Goal: Information Seeking & Learning: Learn about a topic

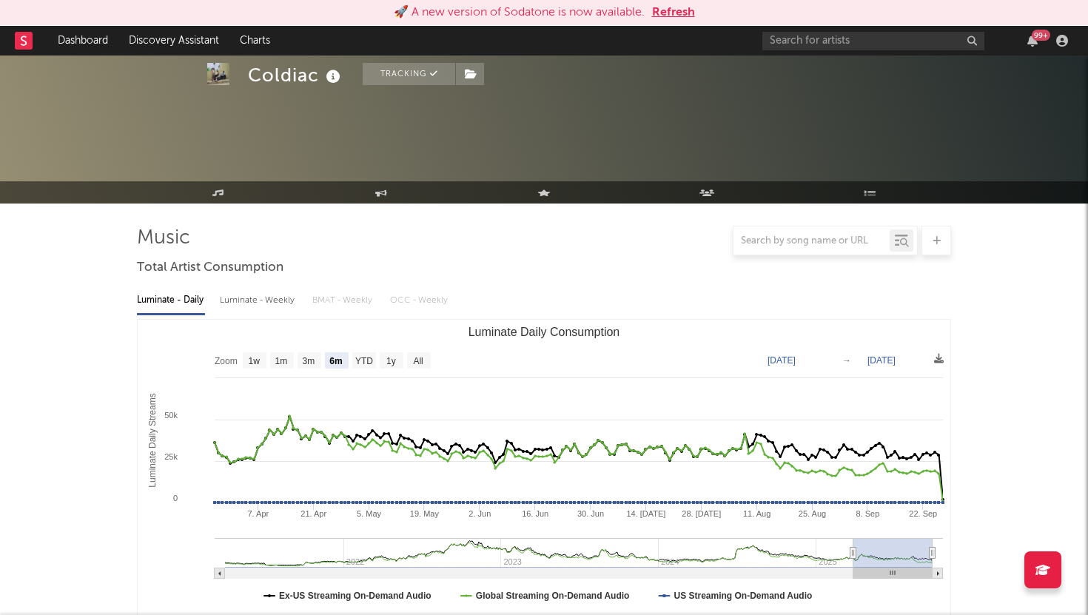
select select "6m"
select select "1w"
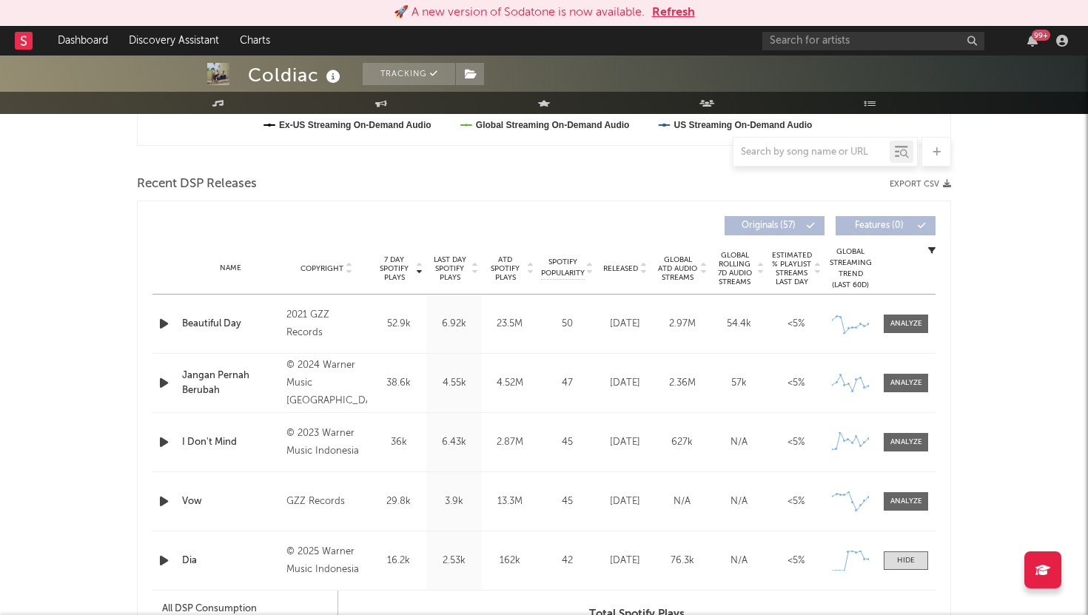
scroll to position [337, 0]
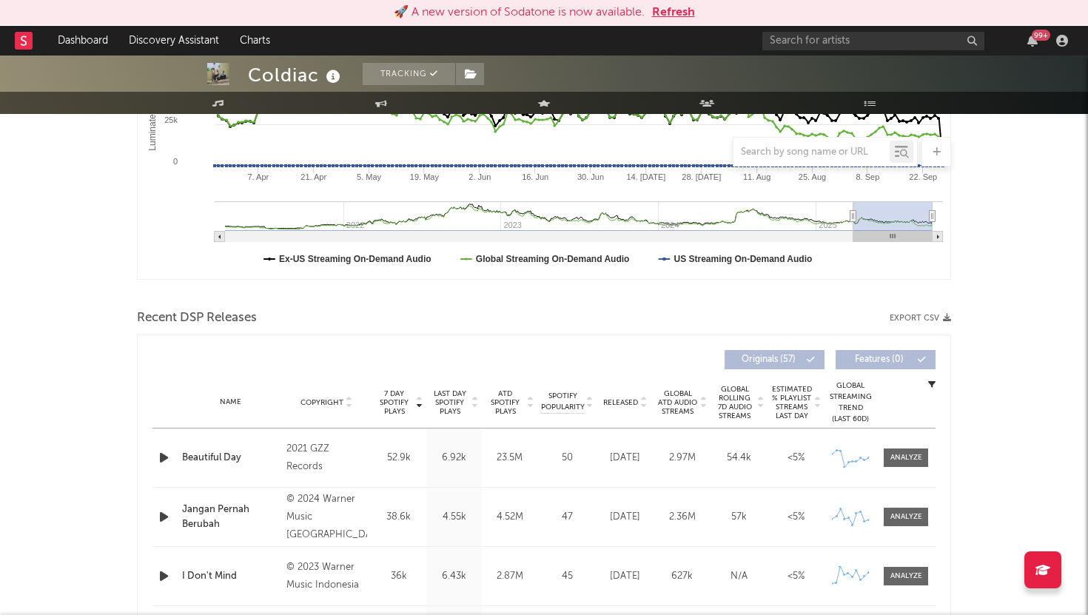
click at [679, 14] on button "Refresh" at bounding box center [673, 13] width 43 height 18
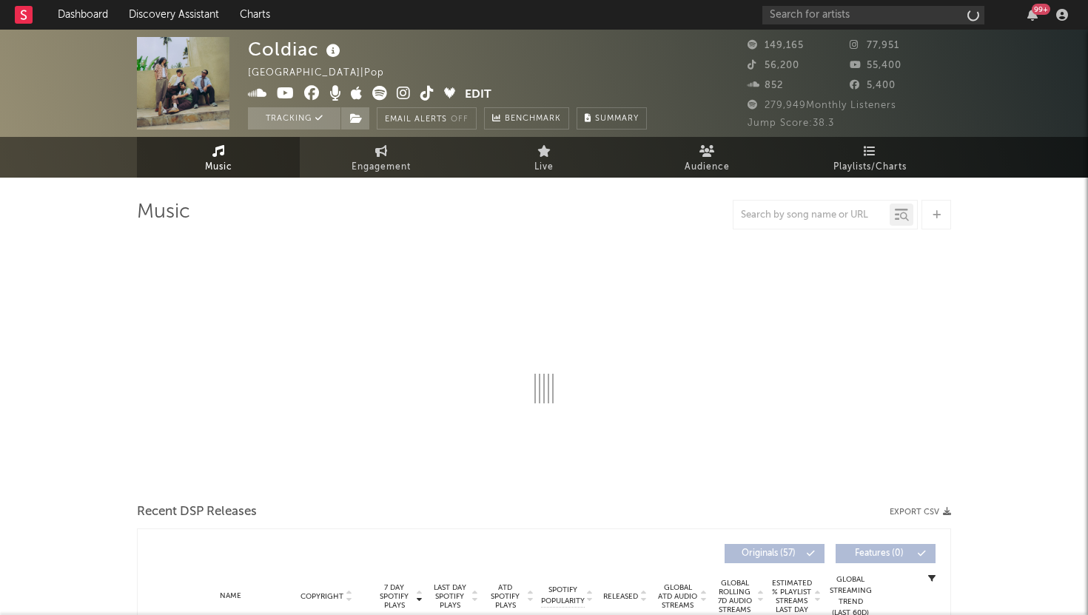
select select "6m"
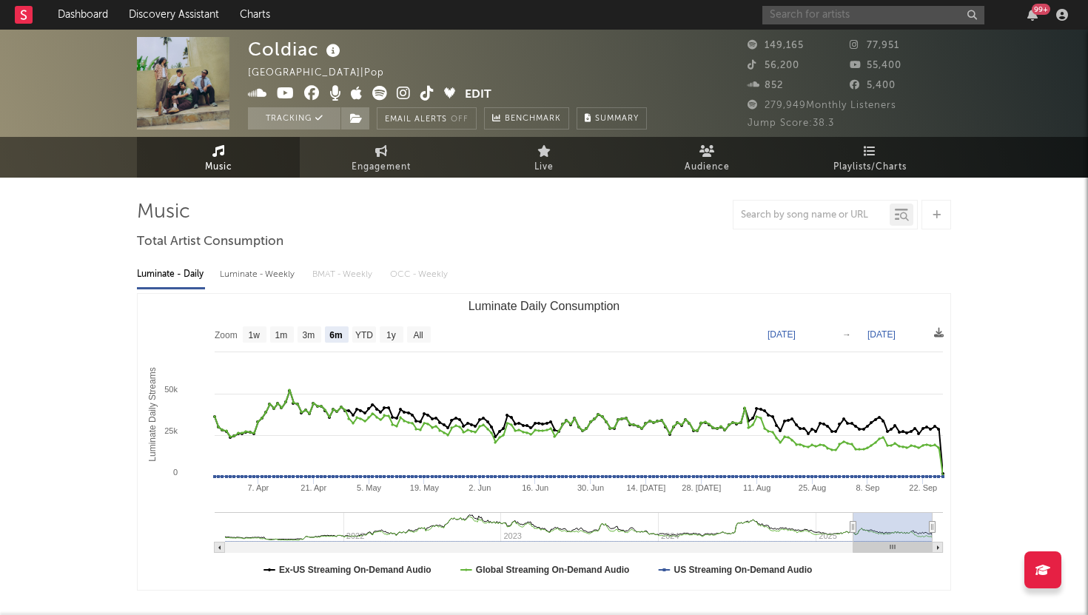
click at [806, 20] on input "text" at bounding box center [873, 15] width 222 height 19
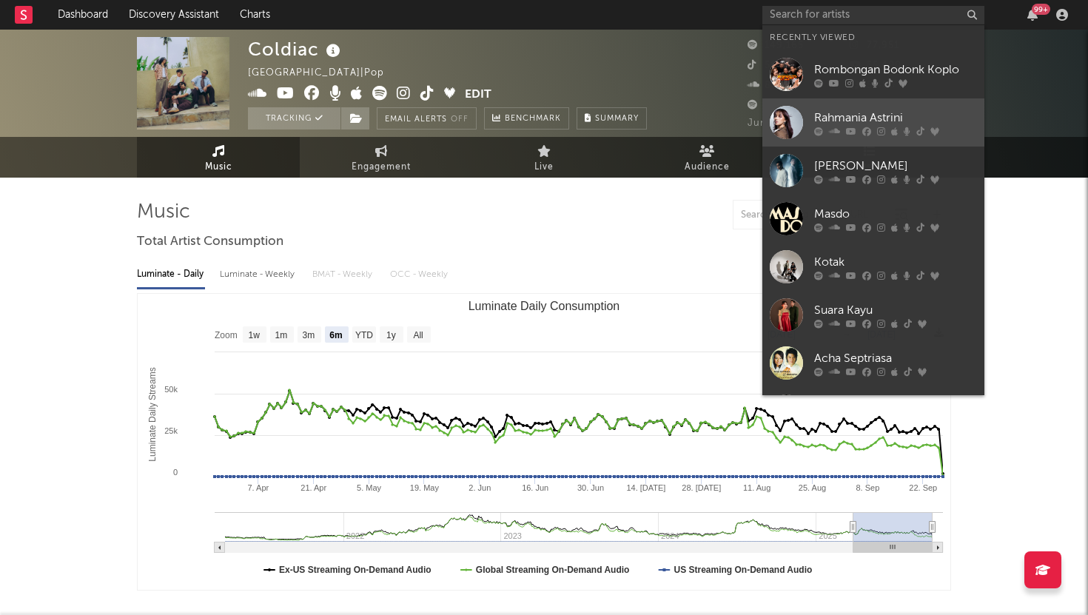
click at [827, 104] on link "Rahmania Astrini" at bounding box center [873, 122] width 222 height 48
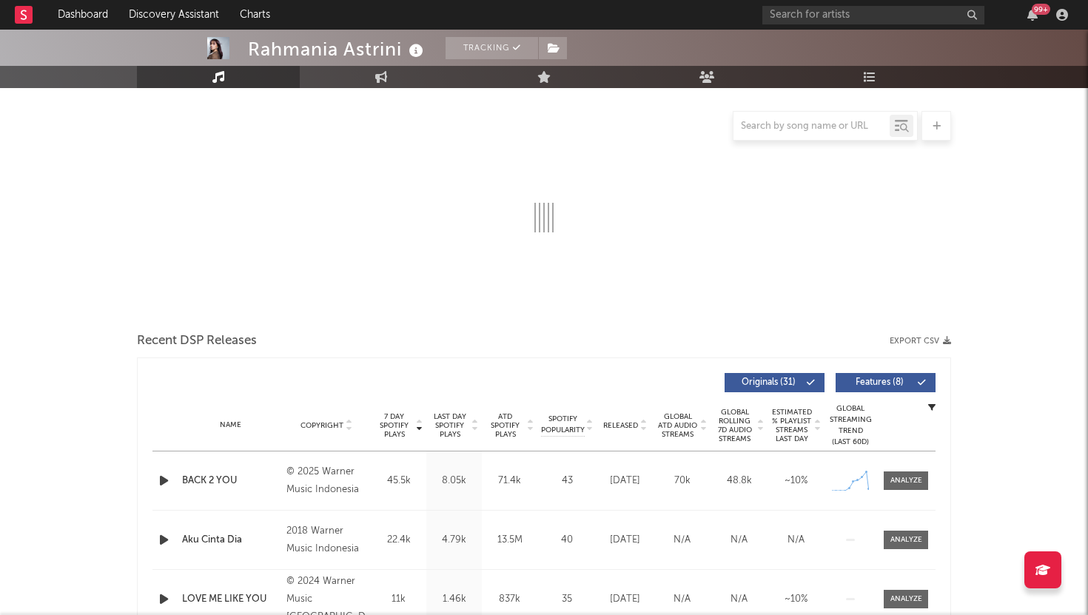
select select "6m"
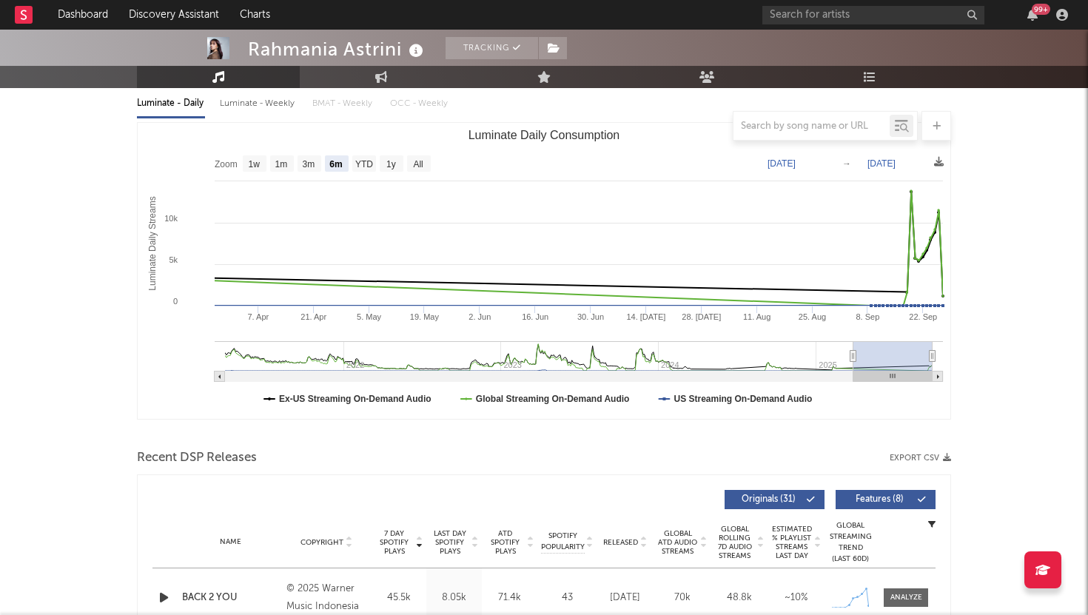
scroll to position [467, 0]
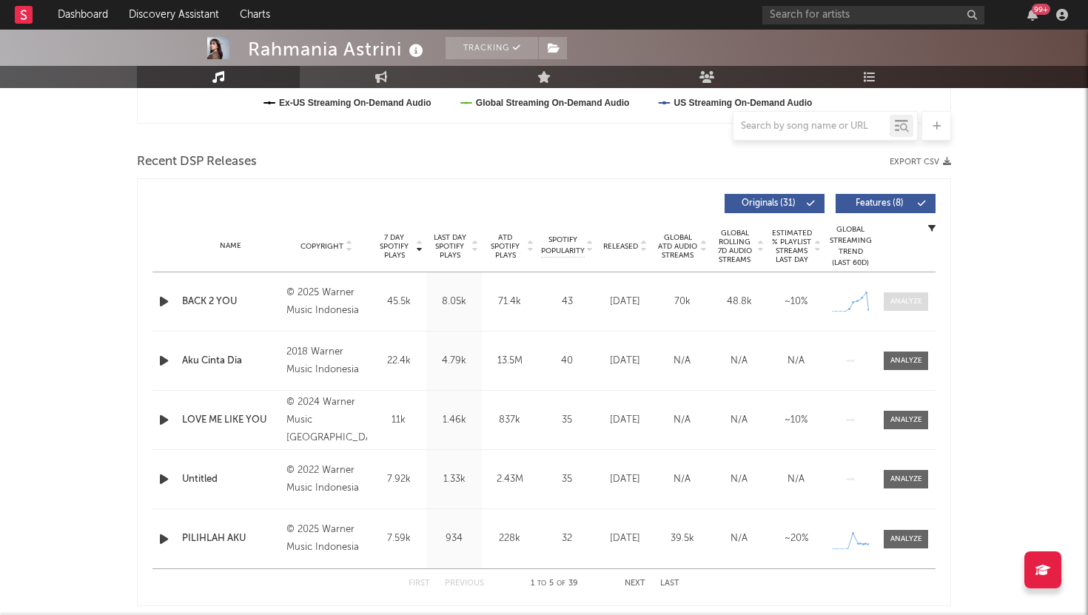
click at [899, 309] on span at bounding box center [906, 301] width 44 height 19
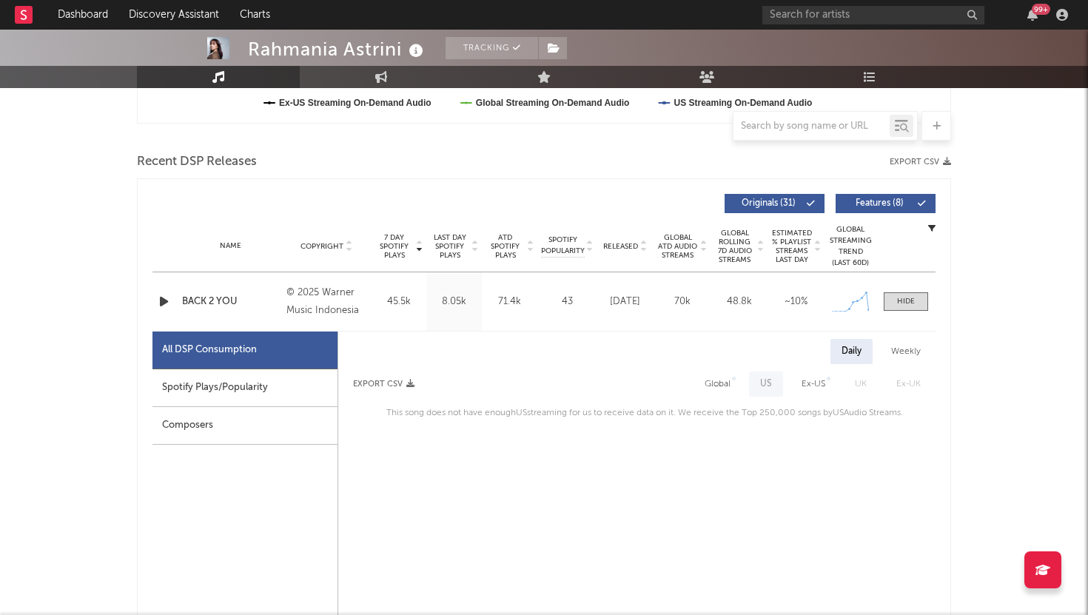
click at [211, 397] on div "Spotify Plays/Popularity" at bounding box center [244, 388] width 185 height 38
select select "1w"
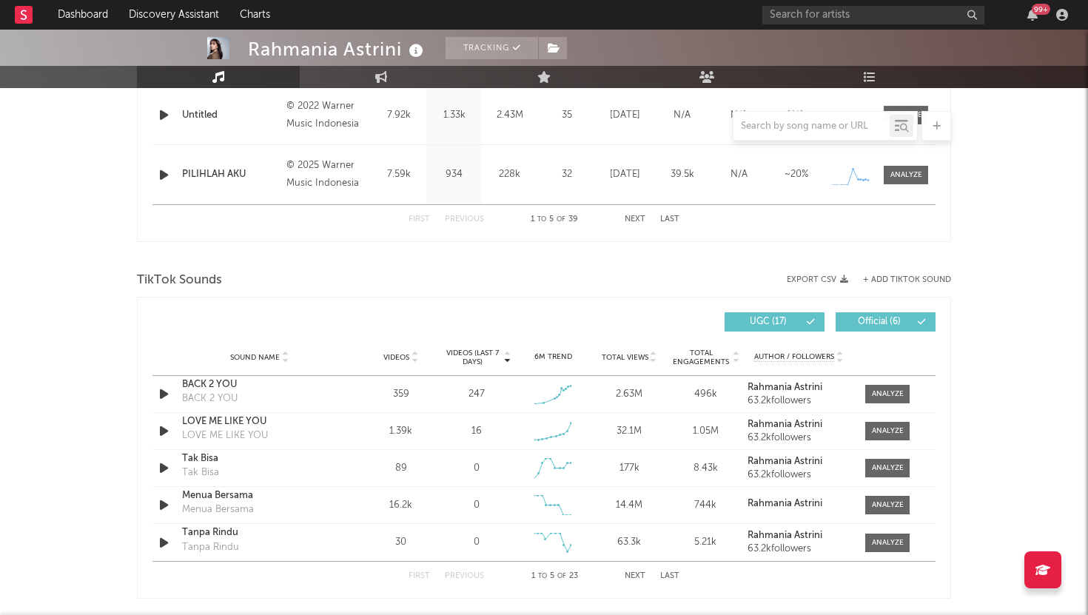
scroll to position [1540, 0]
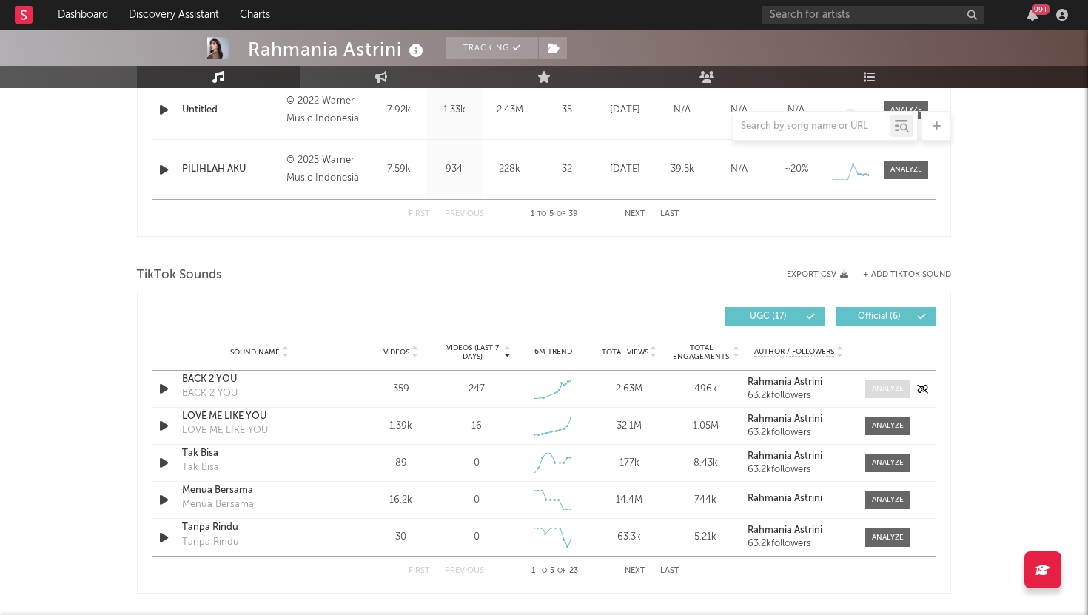
click at [874, 385] on div at bounding box center [888, 388] width 32 height 11
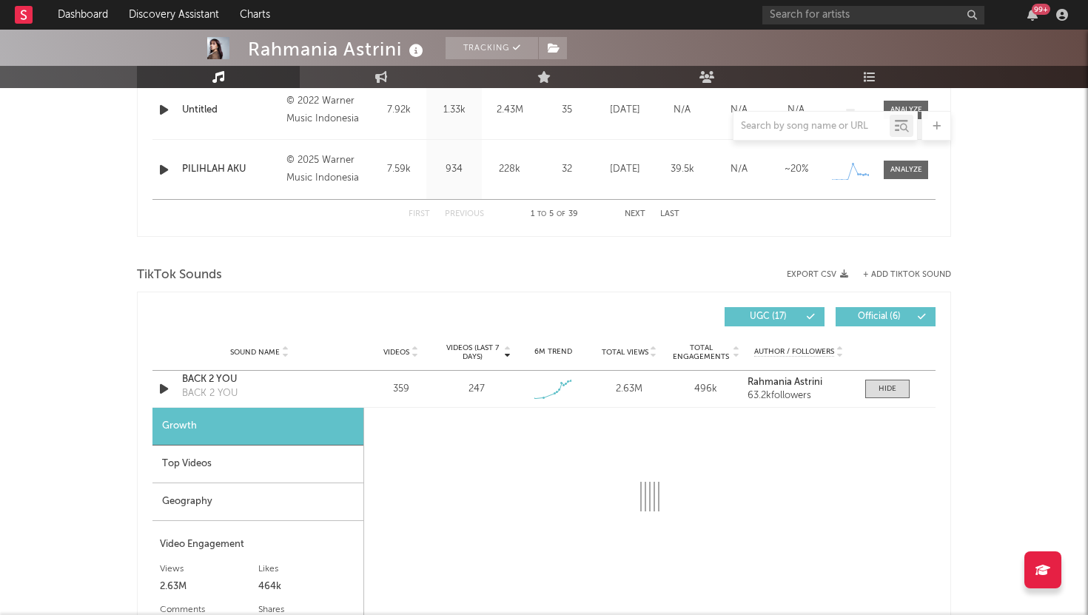
select select "1w"
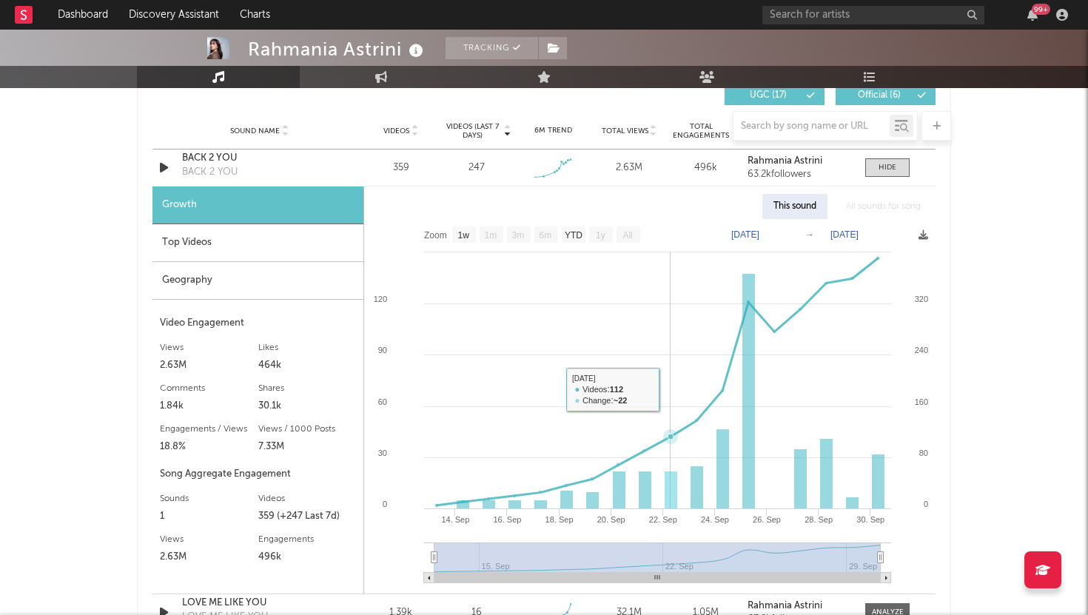
scroll to position [1771, 0]
